Goal: Find specific page/section

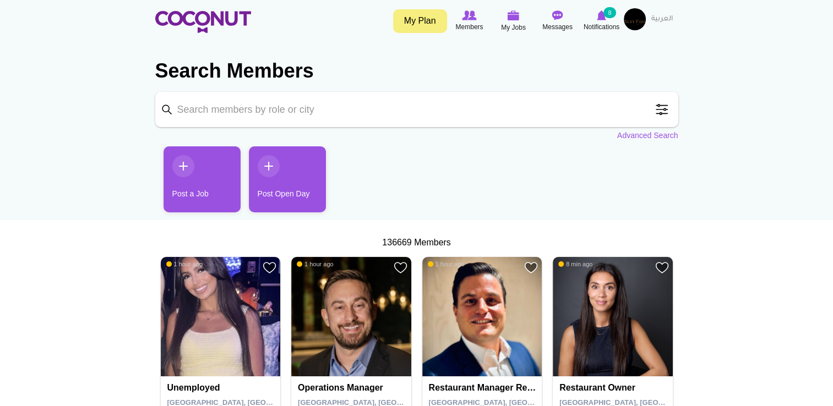
click at [216, 113] on input "Keyword" at bounding box center [416, 109] width 523 height 35
type input "waitress"
click button "Search" at bounding box center [0, 0] width 0 height 0
click at [228, 112] on input "waitress" at bounding box center [416, 109] width 523 height 35
click button "Search" at bounding box center [0, 0] width 0 height 0
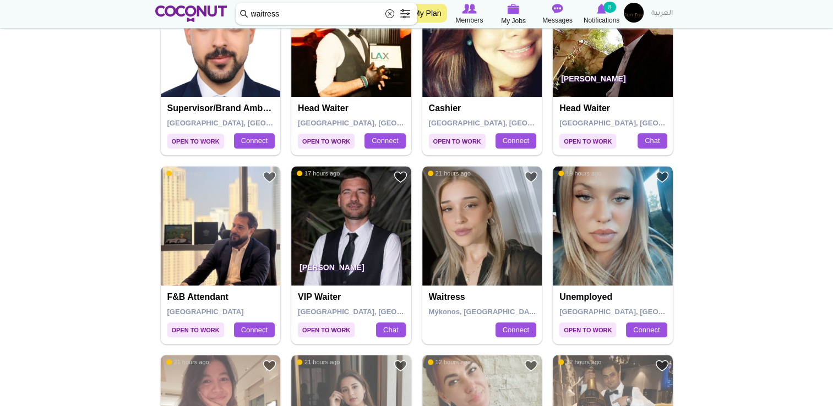
scroll to position [1135, 0]
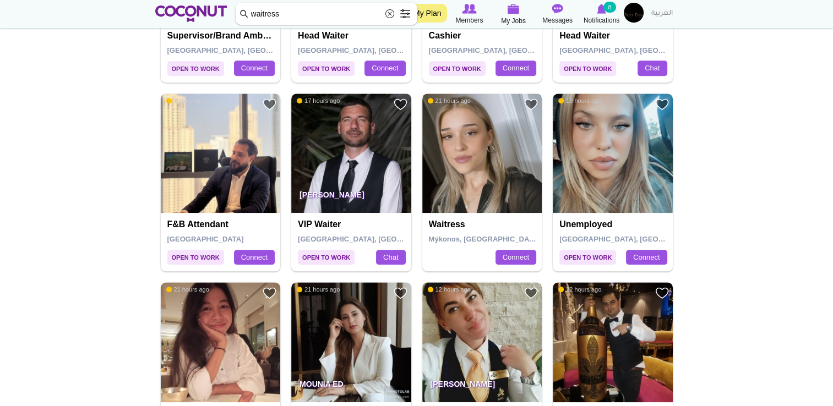
click at [456, 174] on img at bounding box center [482, 154] width 120 height 120
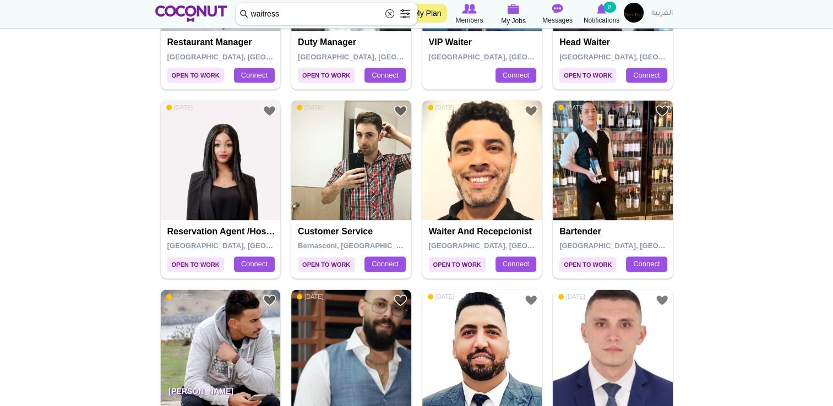
scroll to position [1697, 0]
